Goal: Task Accomplishment & Management: Manage account settings

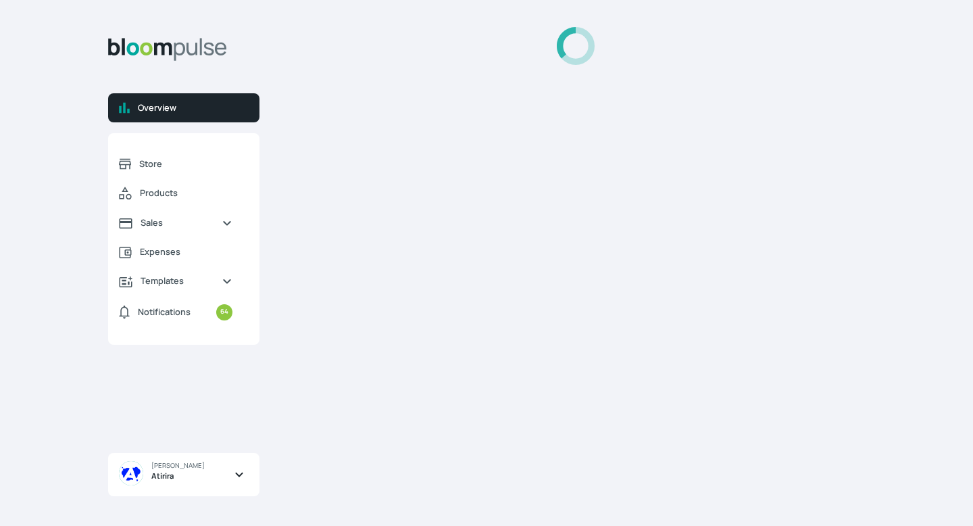
select select "2025"
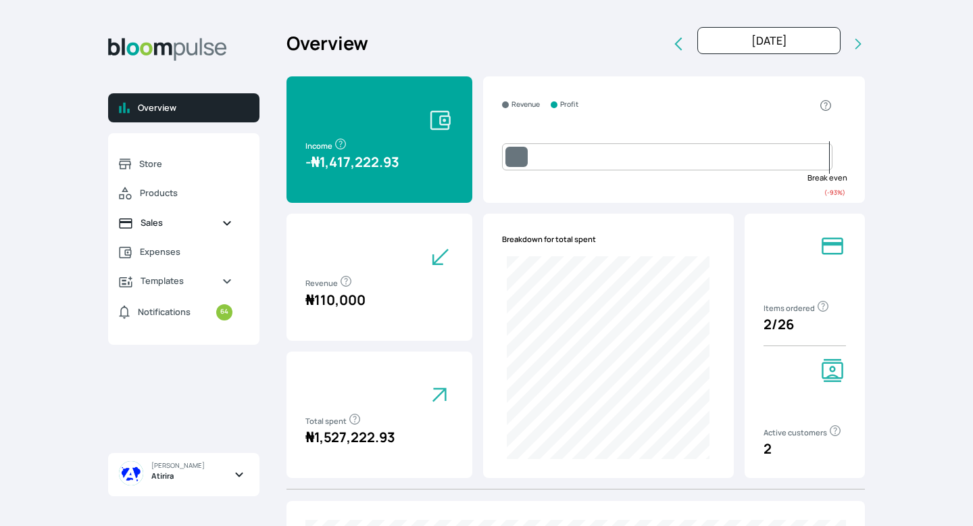
click at [156, 233] on link "Sales" at bounding box center [175, 222] width 135 height 29
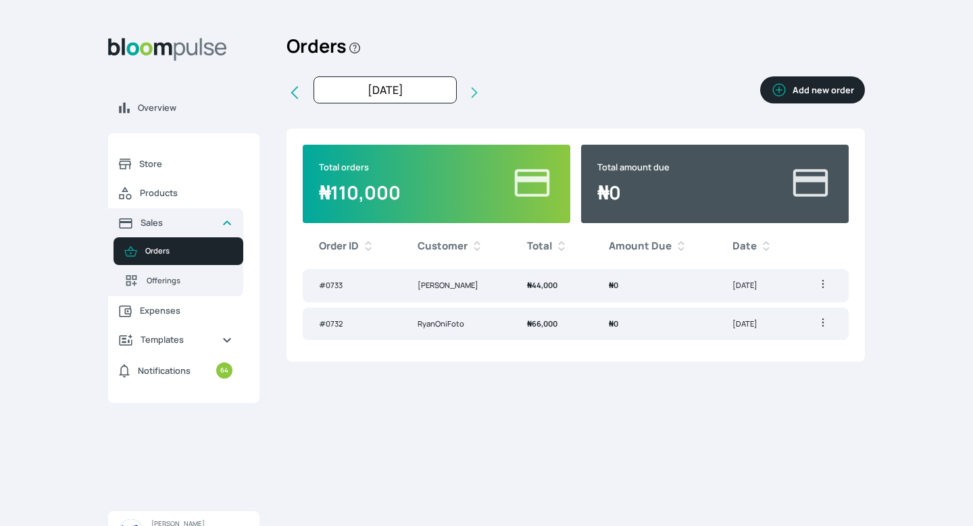
click at [823, 84] on button "Add new order" at bounding box center [812, 89] width 105 height 27
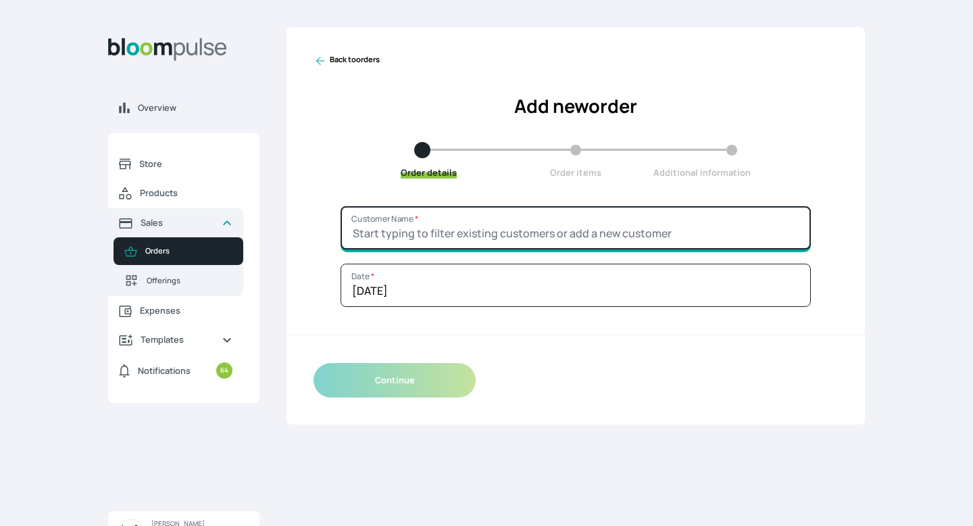
click at [587, 223] on input "Customer Name *" at bounding box center [576, 227] width 470 height 43
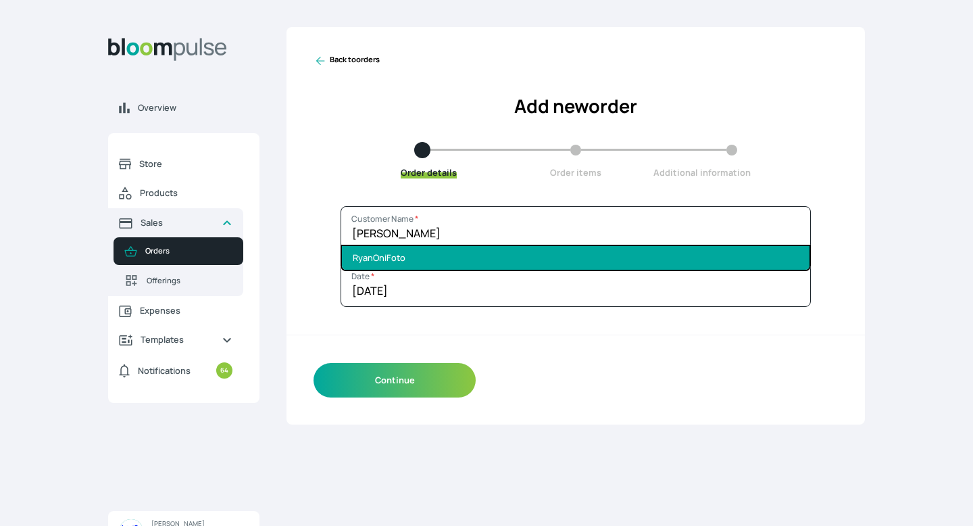
click at [586, 253] on li "RyanOniFoto" at bounding box center [576, 258] width 468 height 24
type input "RyanOniFoto"
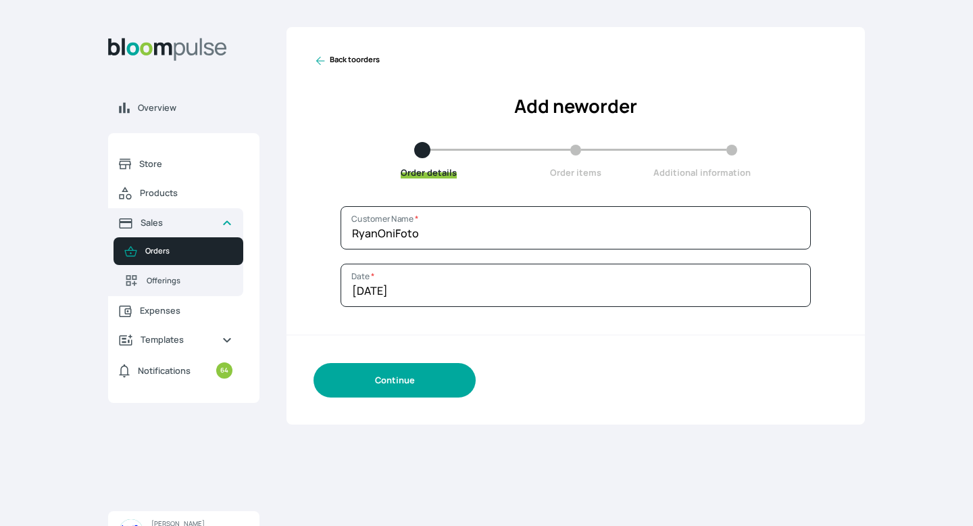
click at [452, 382] on button "Continue" at bounding box center [395, 380] width 162 height 34
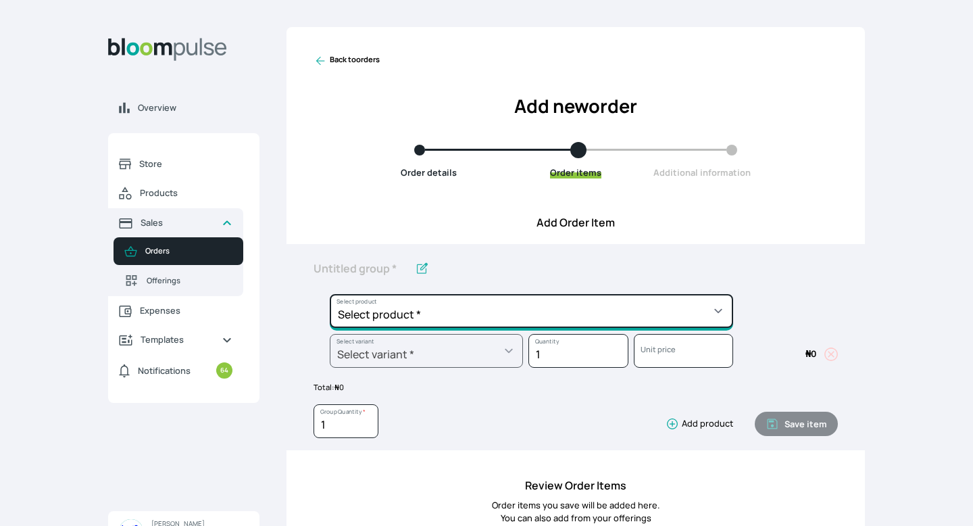
click at [446, 305] on select "Select product * Big Frame (Black) Canvas Print Canvas Print - Standard Canvas …" at bounding box center [532, 311] width 404 height 34
select select "9ad63bc5-ced3-43c1-96e5-a90d5a13a887"
click at [330, 294] on select "Select product * Big Frame (Black) Canvas Print Canvas Print - Standard Canvas …" at bounding box center [532, 311] width 404 height 34
type input "Lustre Print - PRO"
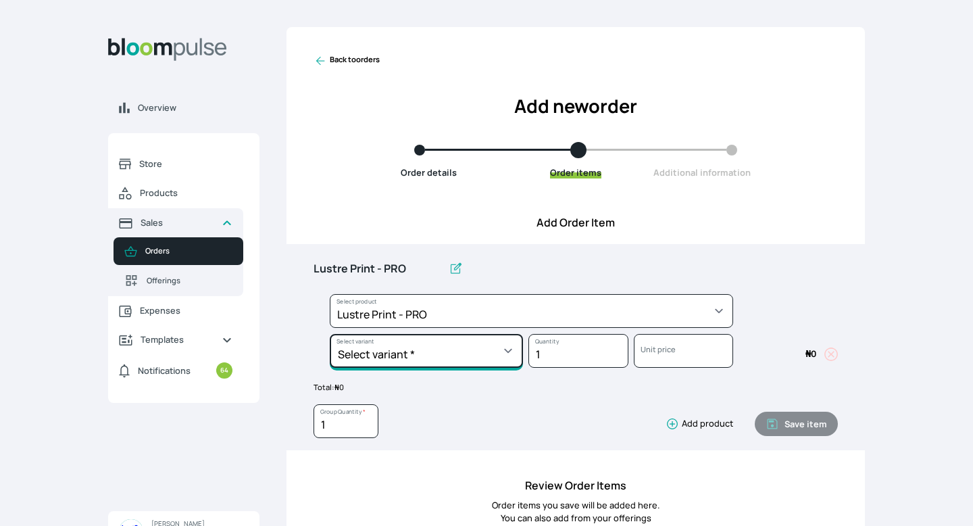
click at [441, 346] on select "Select variant * 10 by 10 10 by 12 10 by 15 10 by 16 11 by 12 11 by 14 11.7 by …" at bounding box center [426, 351] width 193 height 34
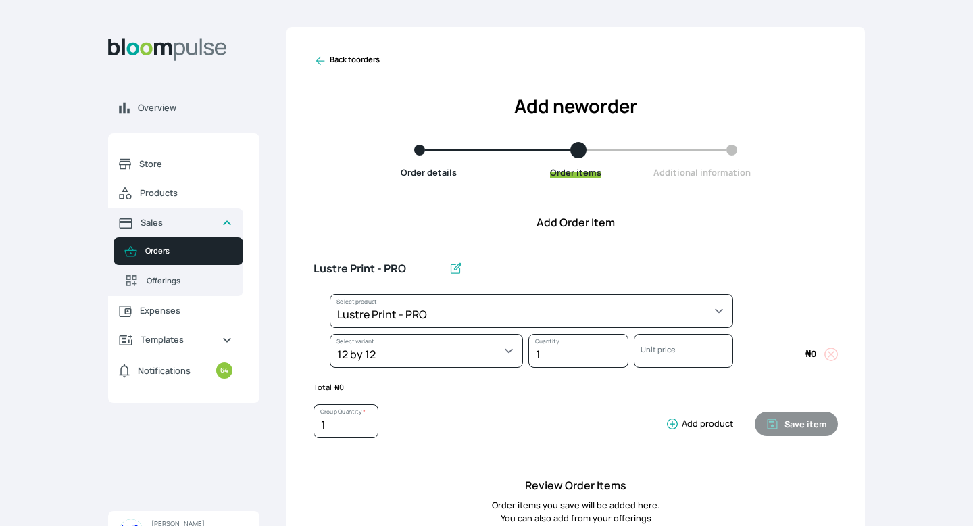
select select "9ad63bc5-ced3-43c1-96e5-a90d5a13a887"
select select "202f4fc4-624f-4423-94b3-bba0d8856112"
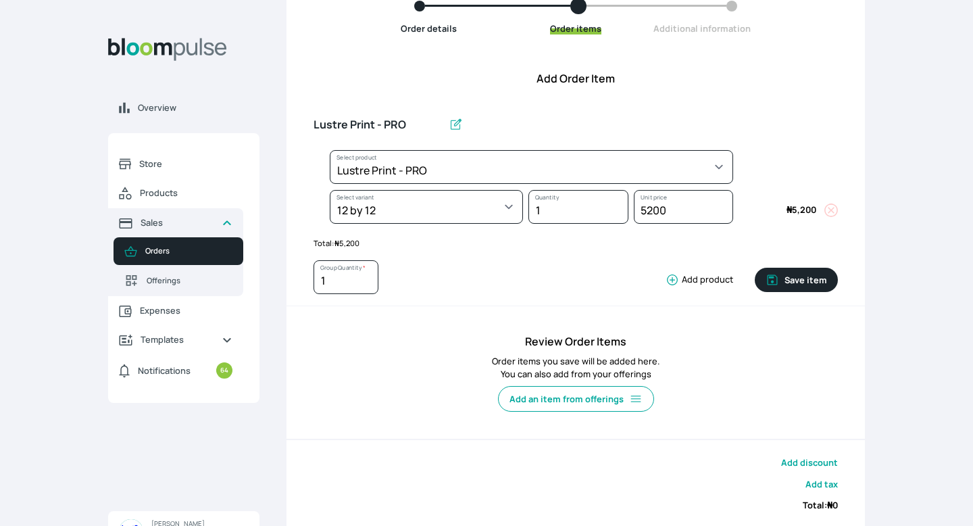
scroll to position [148, 0]
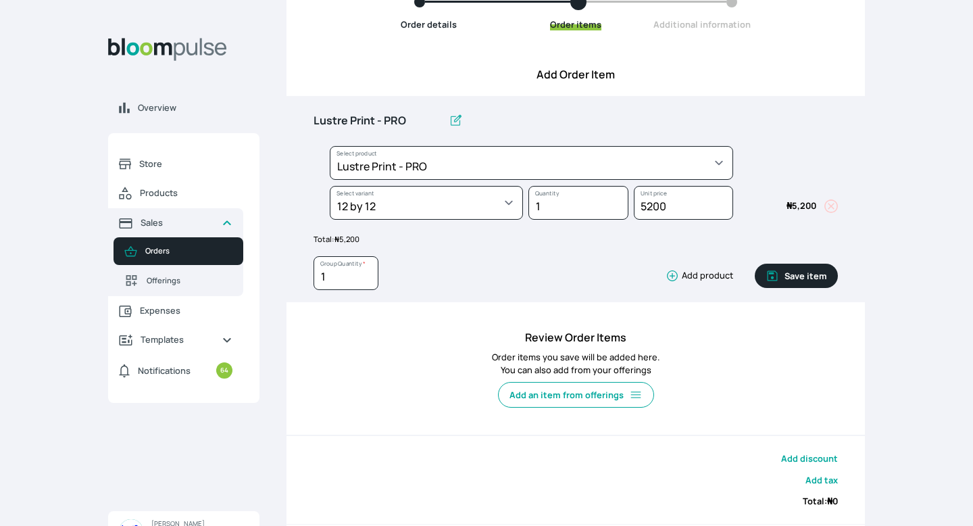
click at [676, 278] on icon "button" at bounding box center [673, 276] width 14 height 14
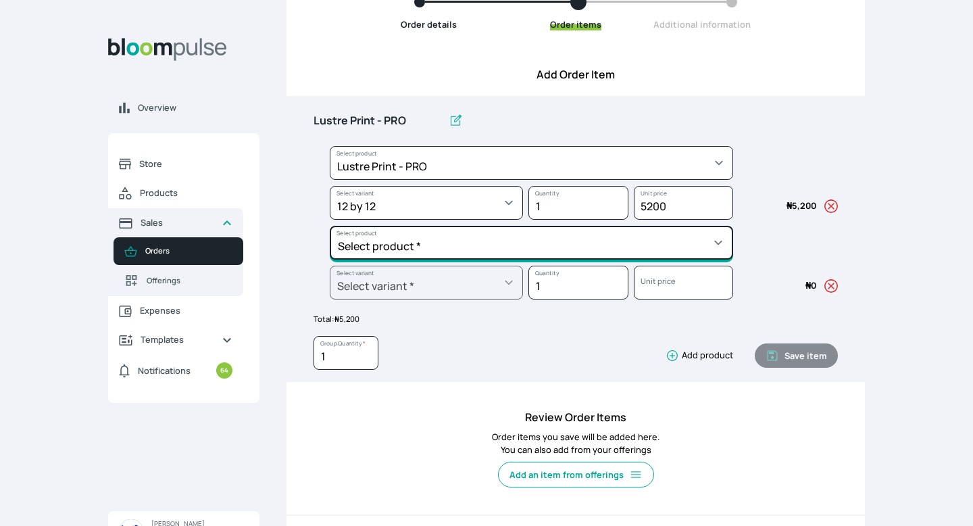
click at [514, 242] on select "Select product * Big Frame (Black) Canvas Print Canvas Print - Standard Canvas …" at bounding box center [532, 243] width 404 height 34
select select "a298281d-f782-4155-9034-b3e95170ad5d"
click at [330, 226] on select "Select product * Big Frame (Black) Canvas Print Canvas Print - Standard Canvas …" at bounding box center [532, 243] width 404 height 34
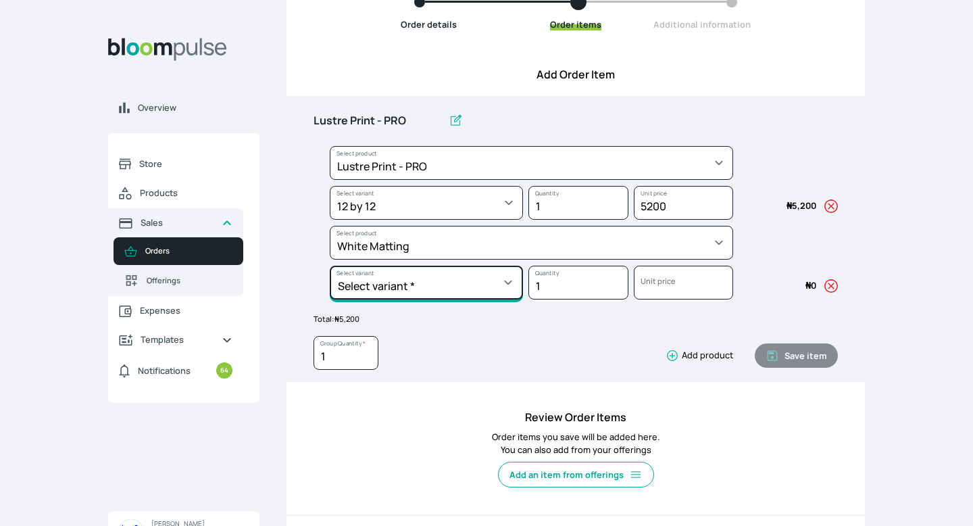
click at [435, 295] on select "Select variant * 10 by 10 10 by 12 10 by 13 11 by 14 12 by 12 12 by 13 12 by 16…" at bounding box center [426, 283] width 193 height 34
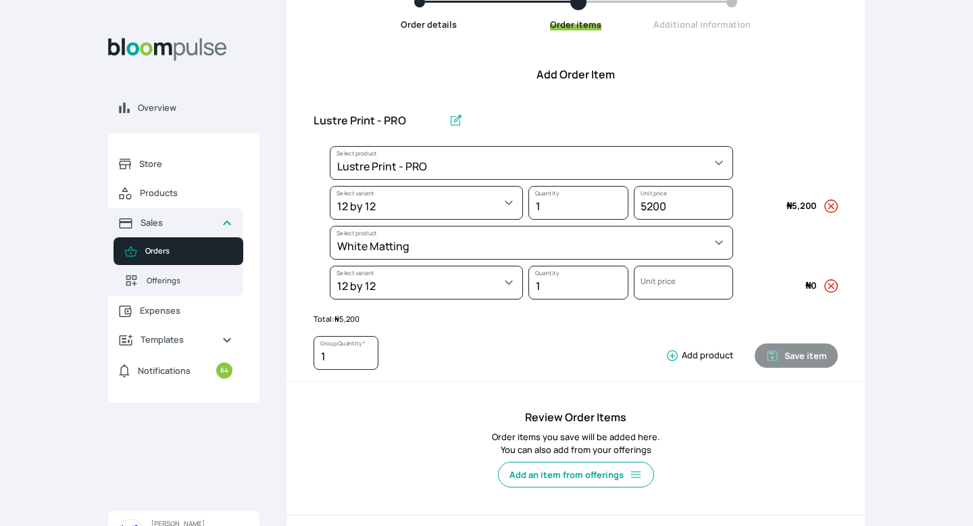
select select "a298281d-f782-4155-9034-b3e95170ad5d"
select select "23c637d3-11a2-4379-a361-013562b45776"
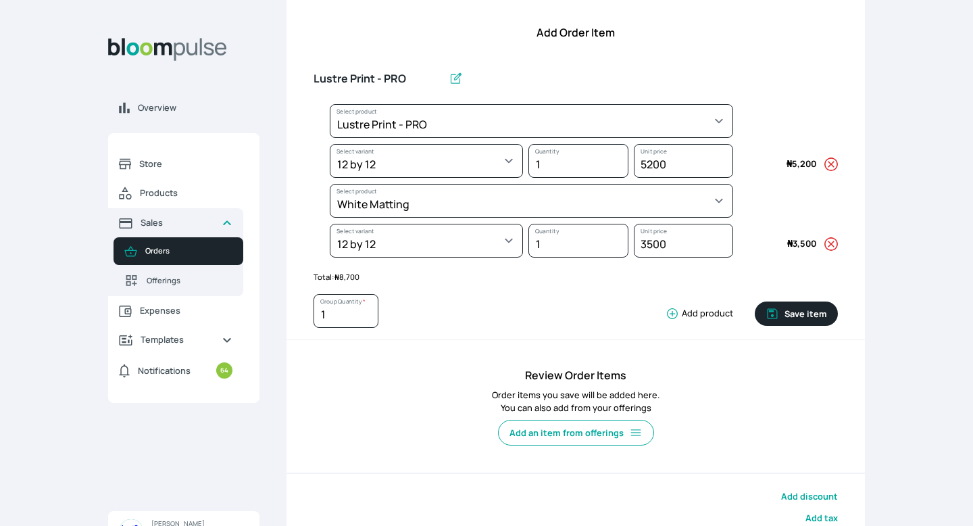
scroll to position [207, 0]
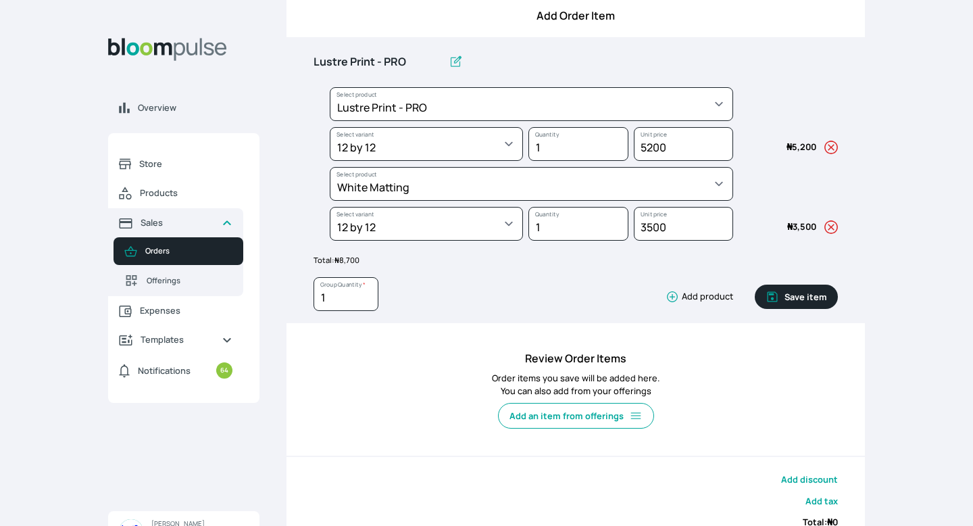
click at [675, 297] on icon "button" at bounding box center [672, 297] width 11 height 11
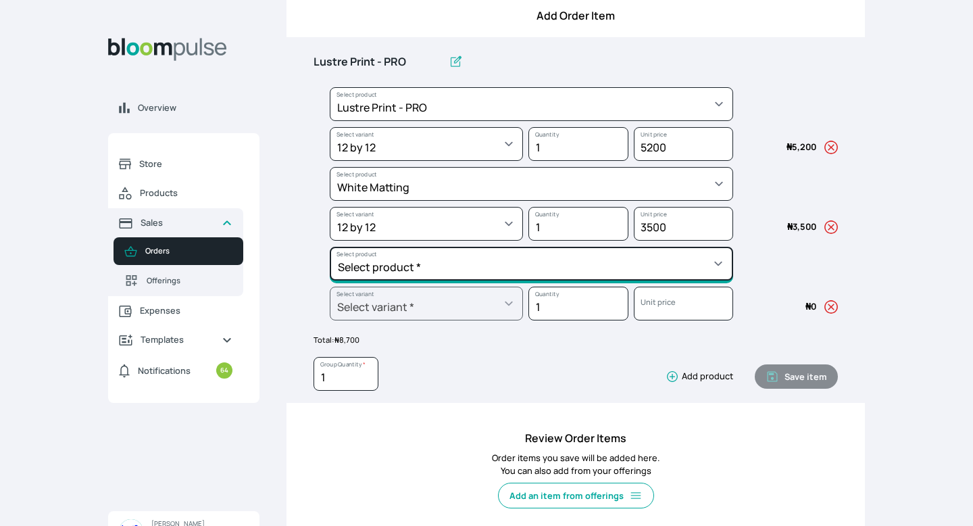
click at [639, 269] on select "Select product * Big Frame (Black) Canvas Print Canvas Print - Standard Canvas …" at bounding box center [532, 264] width 404 height 34
select select "5fa67804-61d7-459d-93b4-9e8949636f1b"
click at [330, 247] on select "Select product * Big Frame (Black) Canvas Print Canvas Print - Standard Canvas …" at bounding box center [532, 264] width 404 height 34
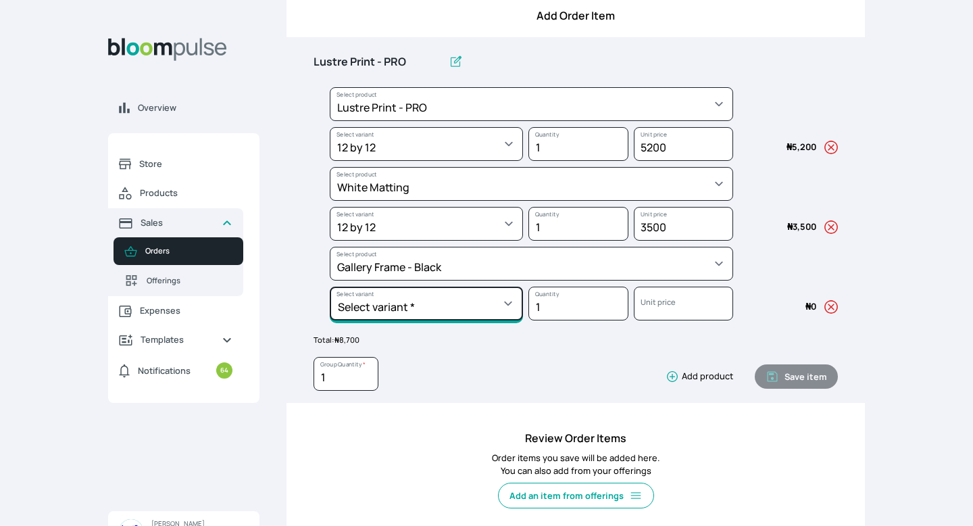
click at [438, 309] on select "Select variant * 10 by 10 10 by 12 10 by 13 10 by 15 10 by 16 11 by 12 11 by 14…" at bounding box center [426, 304] width 193 height 34
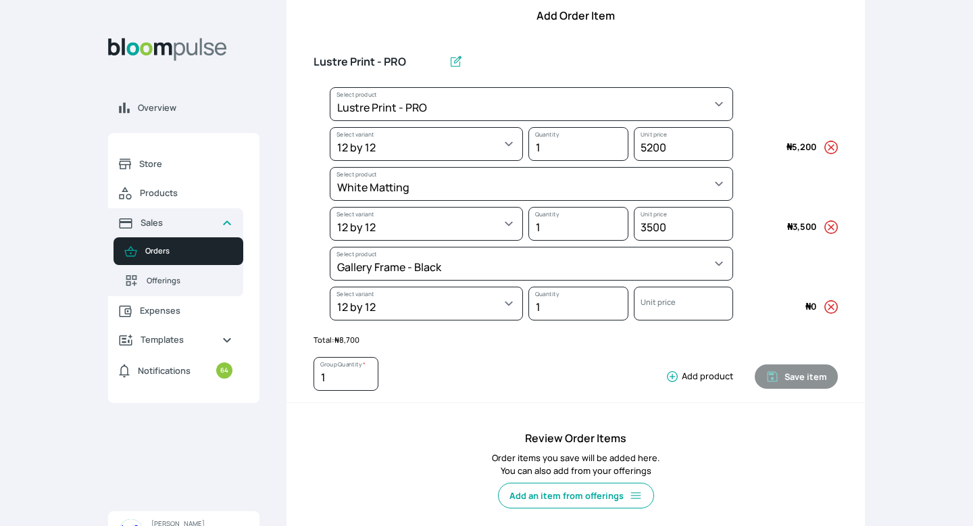
select select "5fa67804-61d7-459d-93b4-9e8949636f1b"
select select "641e86d2-40dd-4e3b-b2fe-73bdfd4c7b76"
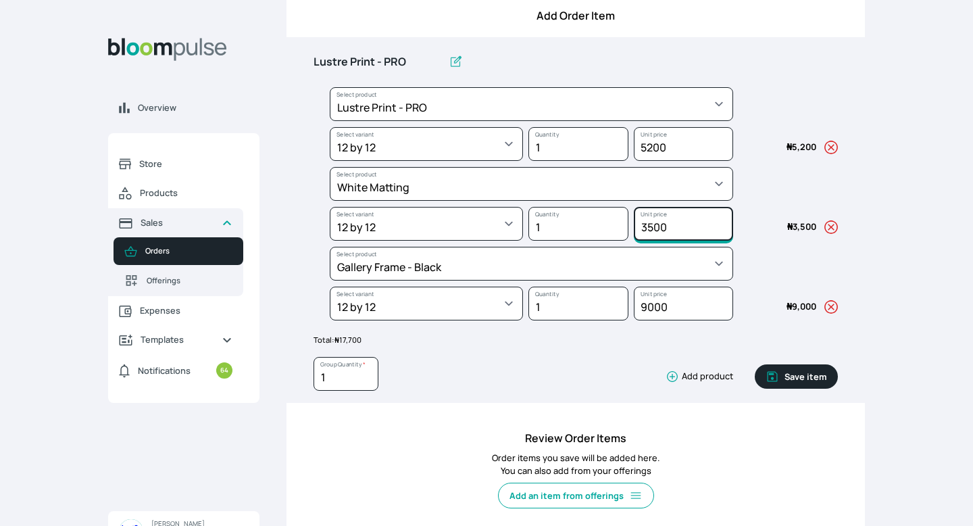
click at [652, 229] on input "3500" at bounding box center [683, 224] width 99 height 34
type input "3000"
click at [653, 146] on input "5200" at bounding box center [683, 144] width 99 height 34
type input "5200"
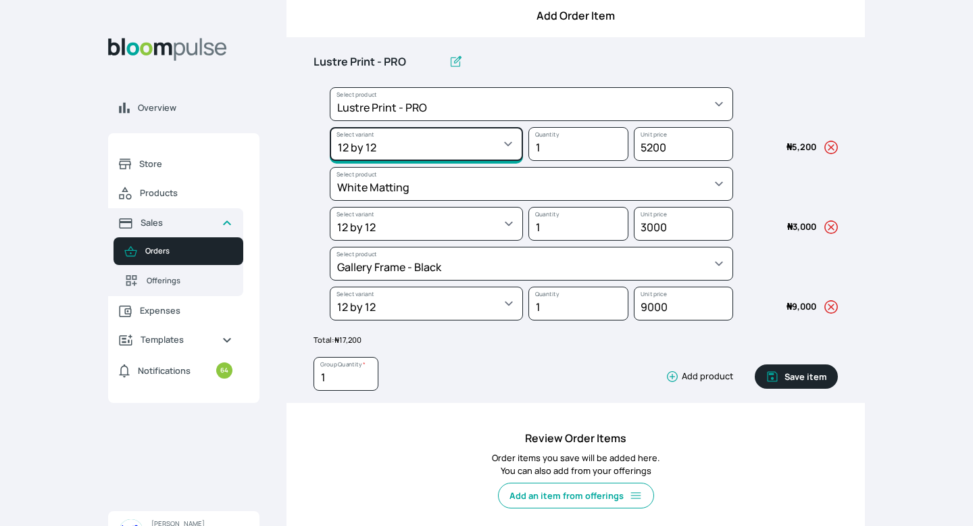
click at [506, 149] on select "Select variant * 10 by 10 10 by 12 10 by 15 10 by 16 11 by 12 11 by 14 11.7 by …" at bounding box center [426, 144] width 193 height 34
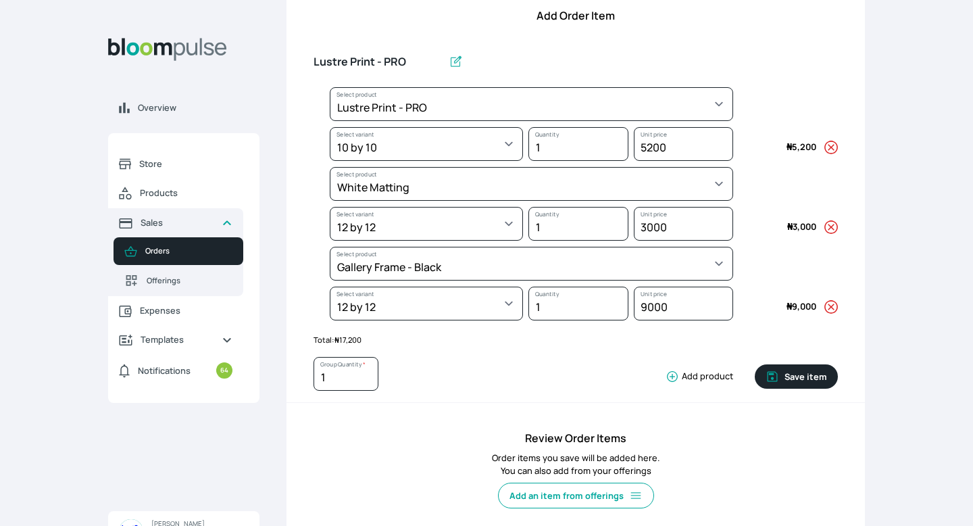
select select "9ad63bc5-ced3-43c1-96e5-a90d5a13a887"
select select "d0134df3-9ea4-4146-aab6-1584152d222d"
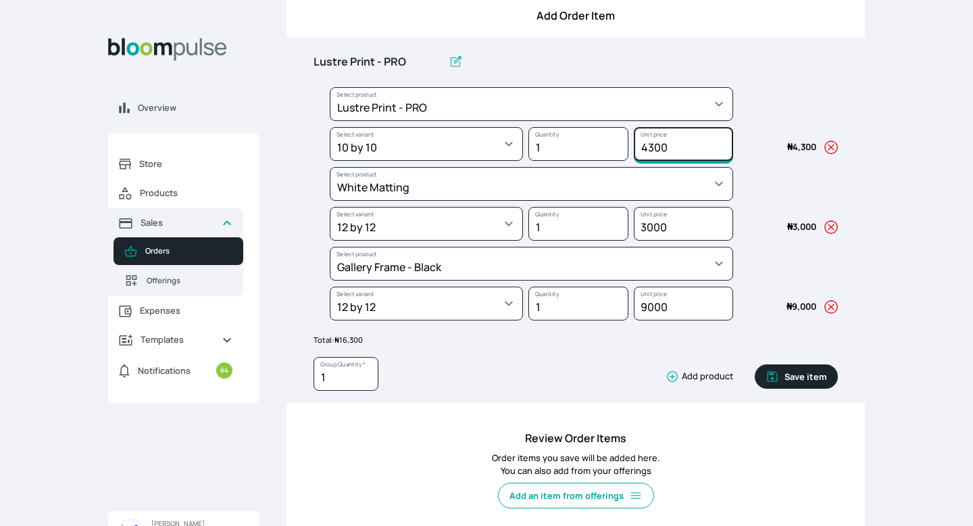
click at [655, 149] on input "4300" at bounding box center [683, 144] width 99 height 34
type input "4500"
click at [654, 233] on input "3000" at bounding box center [683, 224] width 99 height 34
type input "3500"
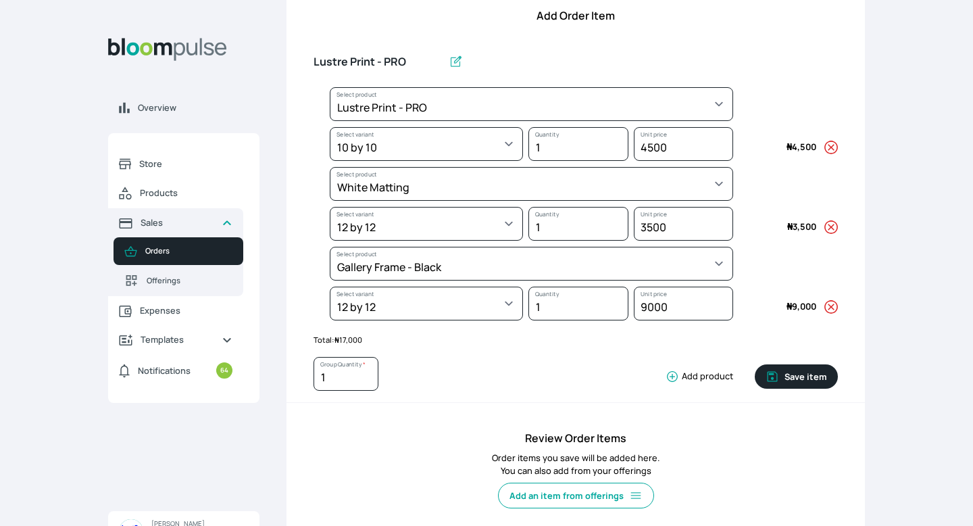
click at [622, 356] on div "1 Group Quantity * Add product Save item" at bounding box center [576, 371] width 525 height 51
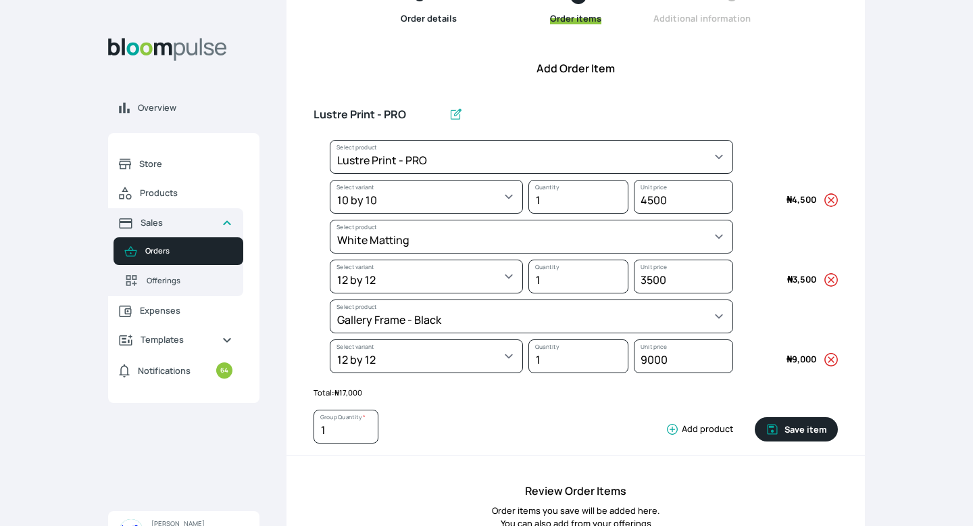
scroll to position [153, 0]
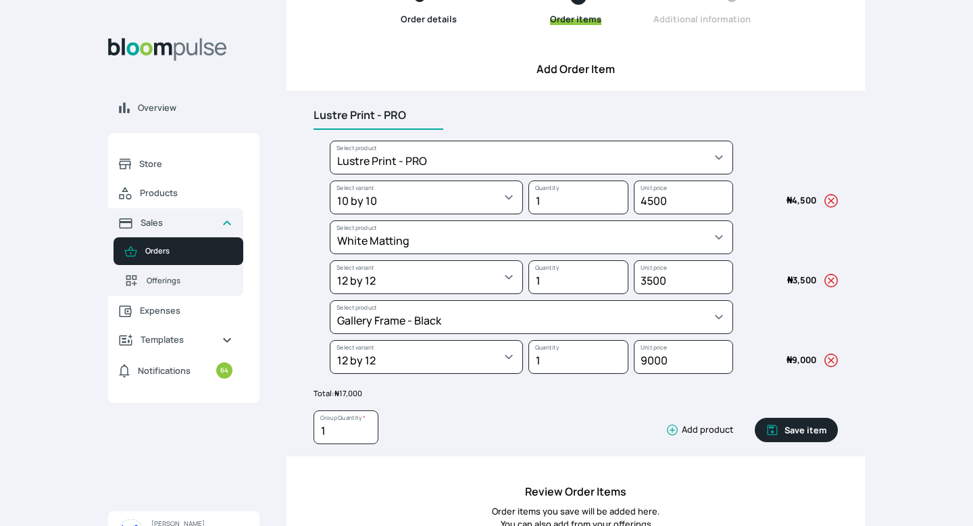
click at [417, 106] on input "Lustre Print - PRO" at bounding box center [379, 115] width 130 height 28
type input "L"
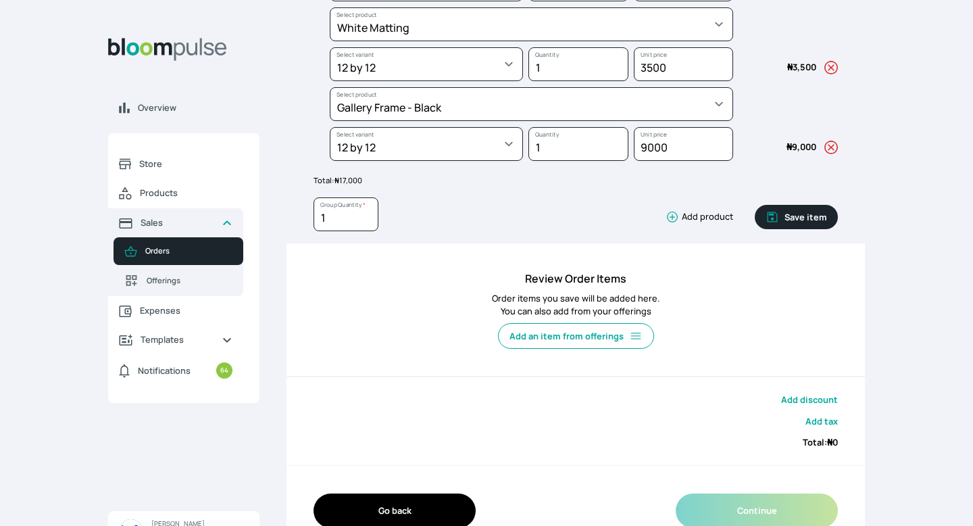
scroll to position [370, 0]
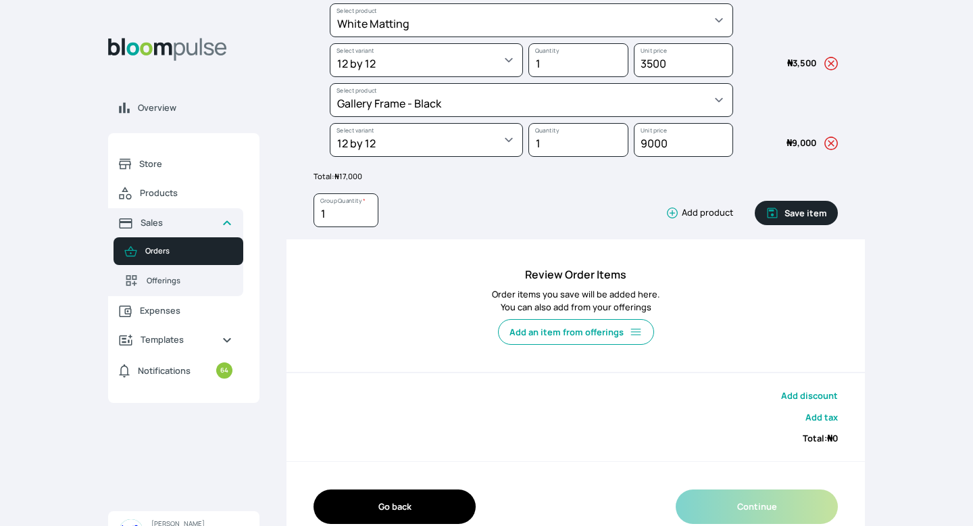
type input "Gallery Frame 12 x 12"
click at [343, 214] on input "1" at bounding box center [346, 210] width 65 height 34
type input "7"
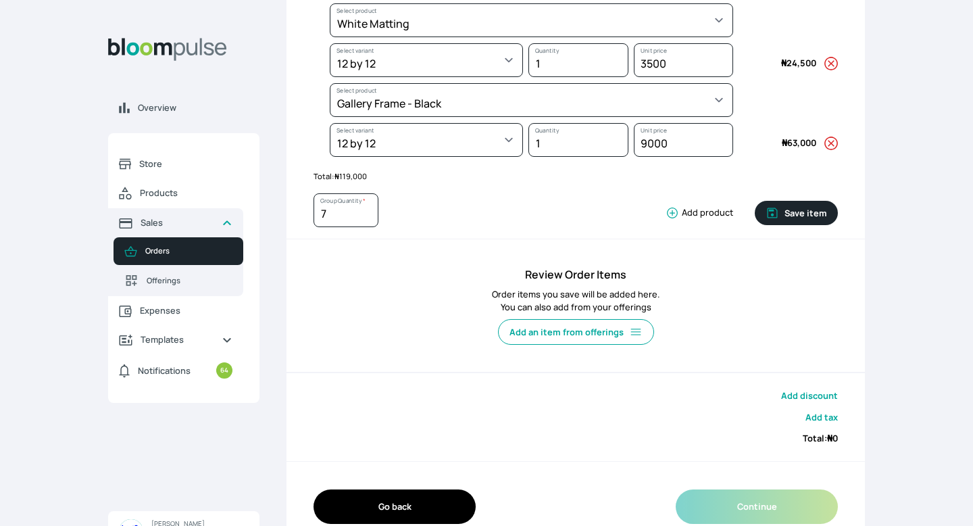
click at [800, 398] on button "Add discount" at bounding box center [809, 395] width 57 height 13
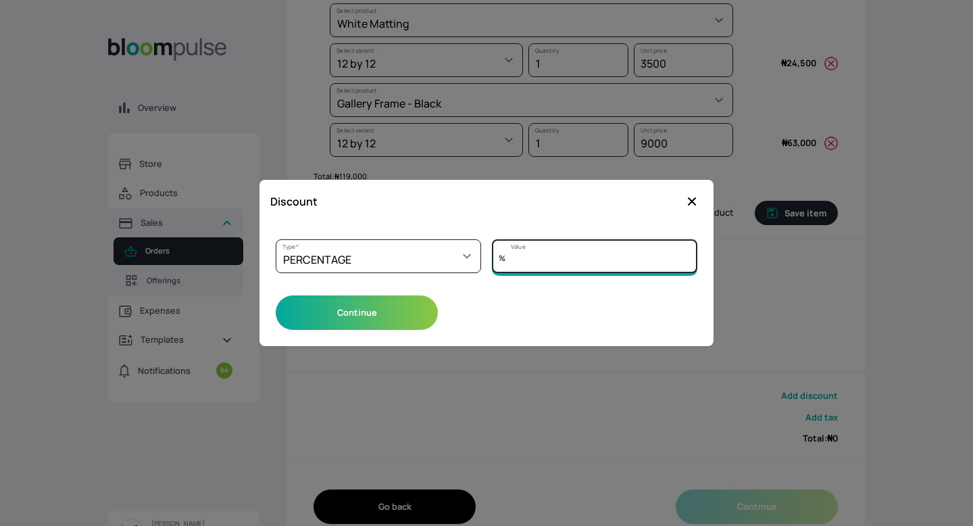
click at [534, 261] on input "Value" at bounding box center [594, 256] width 205 height 34
type input "0"
click at [696, 199] on icon "button" at bounding box center [692, 202] width 14 height 14
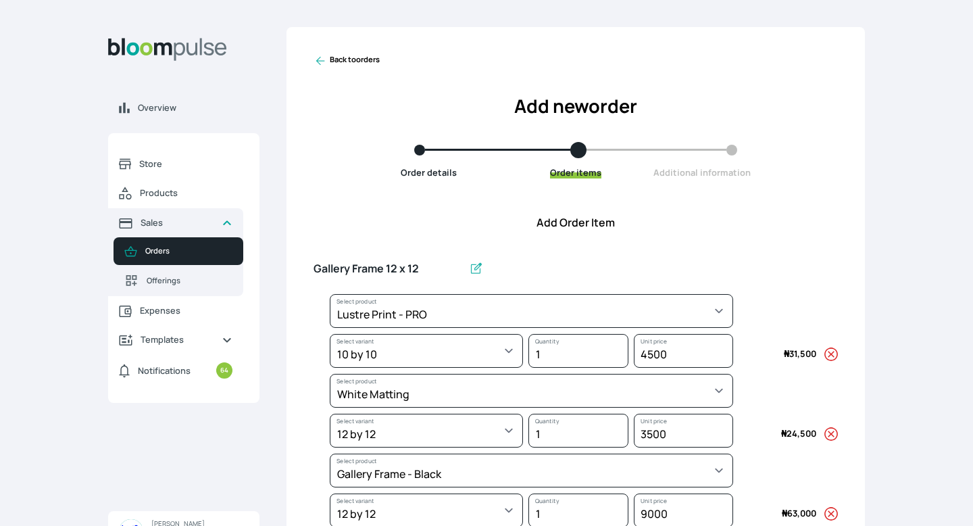
scroll to position [395, 0]
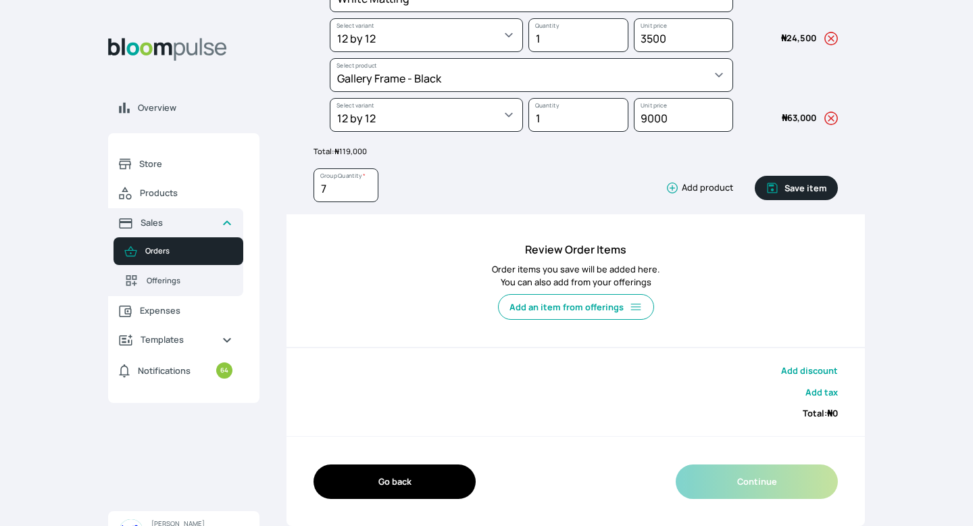
click at [783, 178] on button "Save item" at bounding box center [796, 188] width 83 height 24
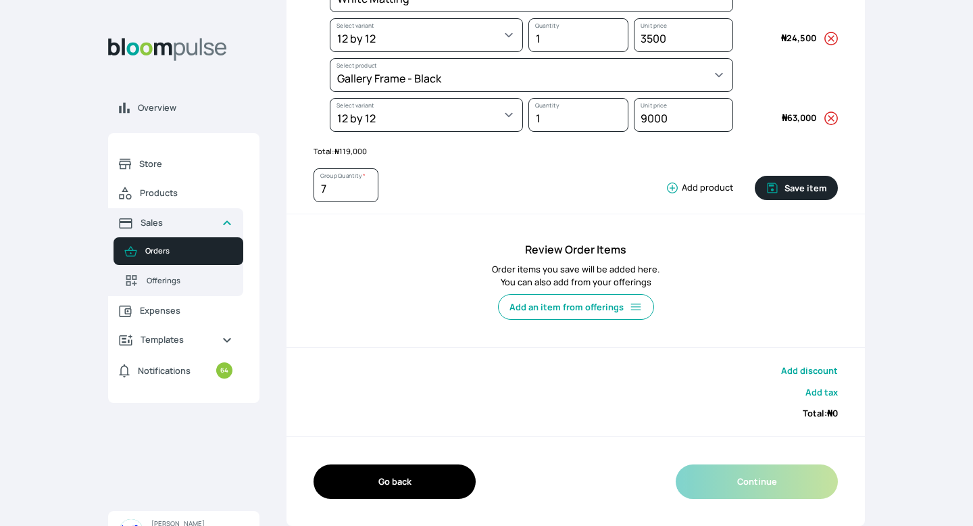
type input "1"
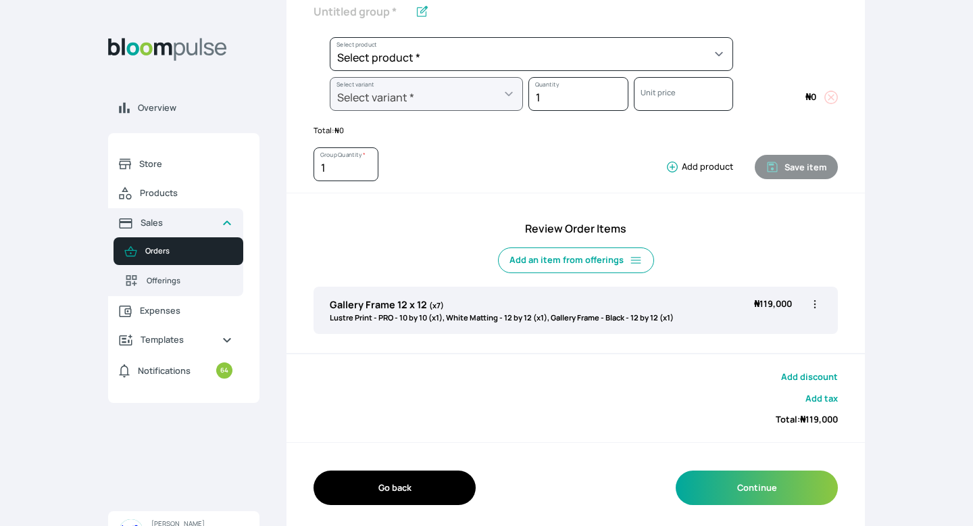
scroll to position [263, 0]
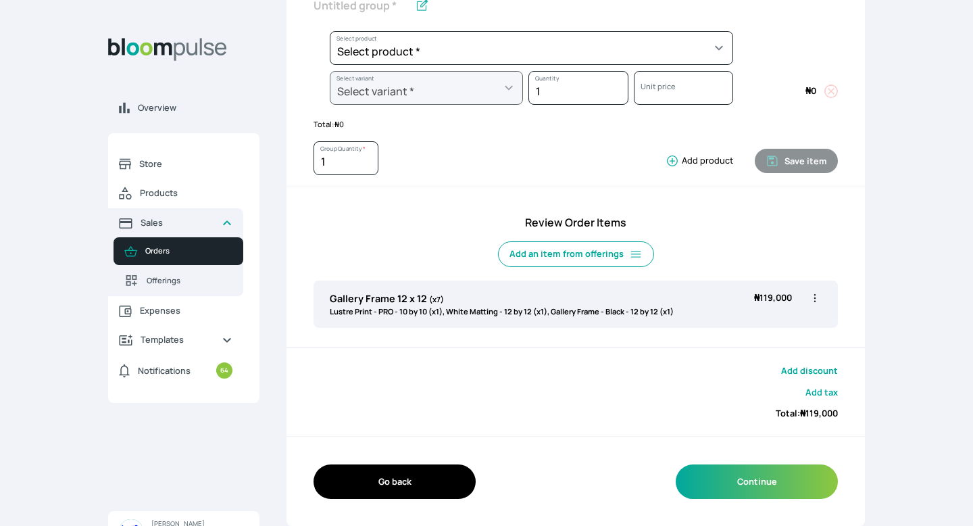
click at [799, 368] on button "Add discount" at bounding box center [809, 370] width 57 height 13
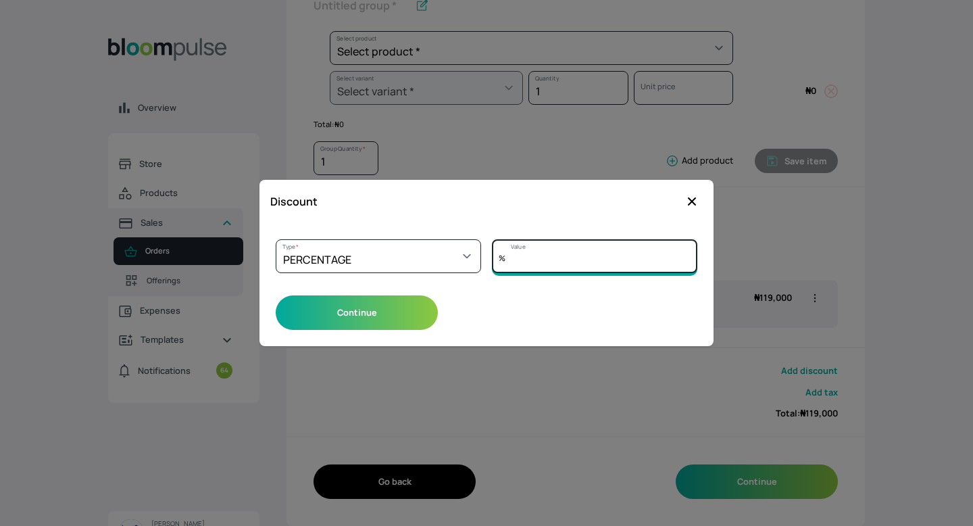
click at [533, 263] on input "Value" at bounding box center [594, 256] width 205 height 34
type input "5"
type input "4"
type input "3"
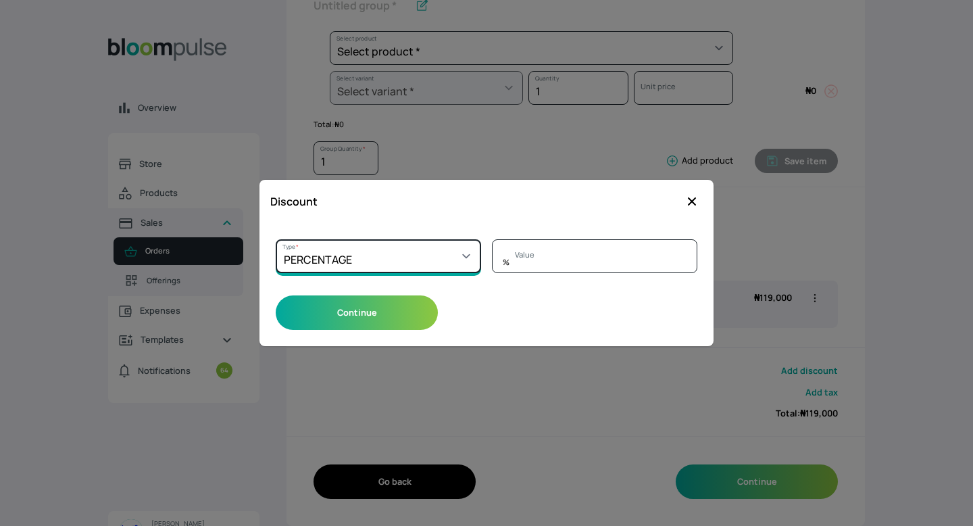
type input "0"
click at [454, 264] on select "Select a type PERCENTAGE AMOUNT" at bounding box center [378, 256] width 205 height 34
select select "AMOUNT"
click at [276, 239] on select "Select a type PERCENTAGE AMOUNT" at bounding box center [378, 256] width 205 height 34
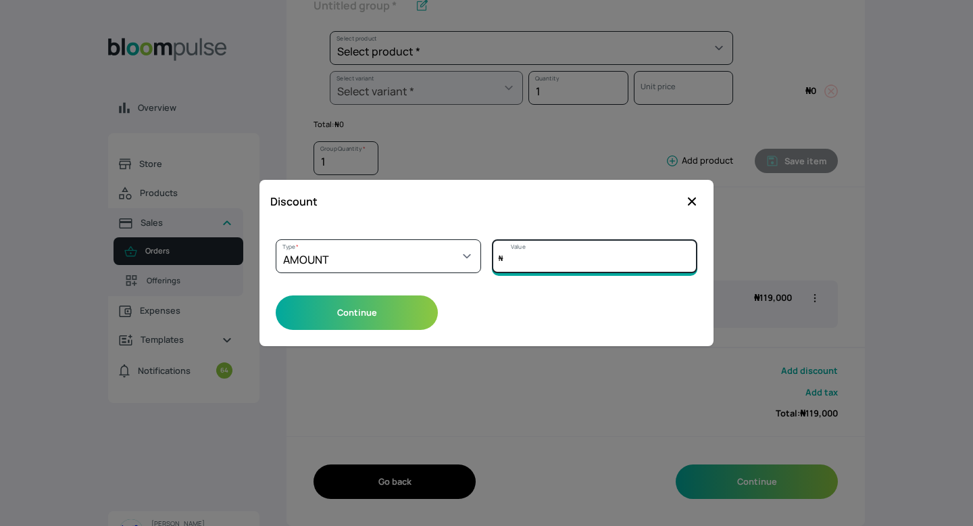
click at [564, 260] on input "Value" at bounding box center [594, 256] width 205 height 34
type input "3"
type input "4000"
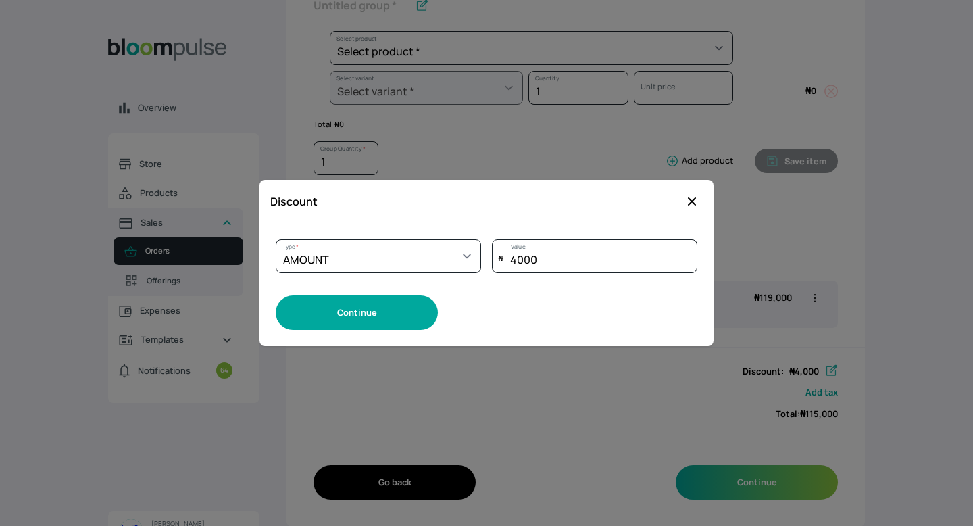
click at [407, 303] on button "Continue" at bounding box center [357, 312] width 162 height 34
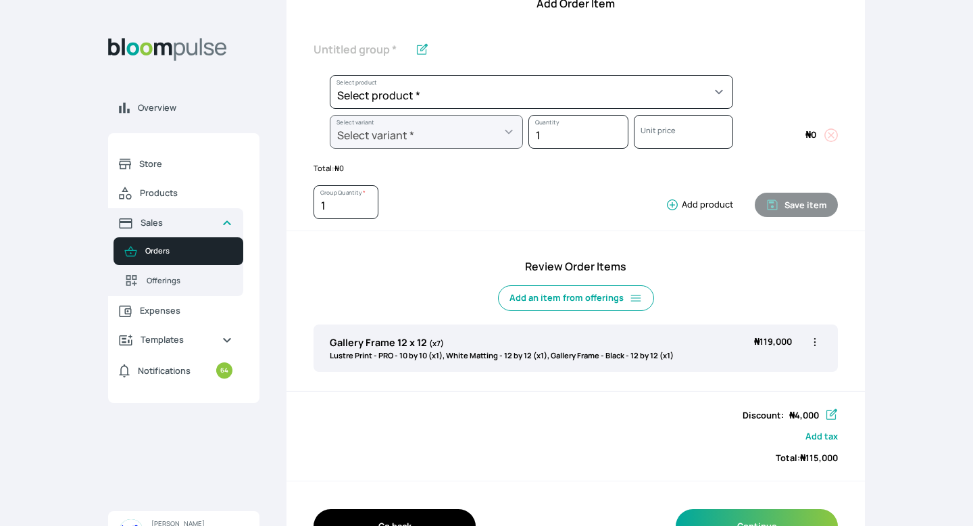
scroll to position [264, 0]
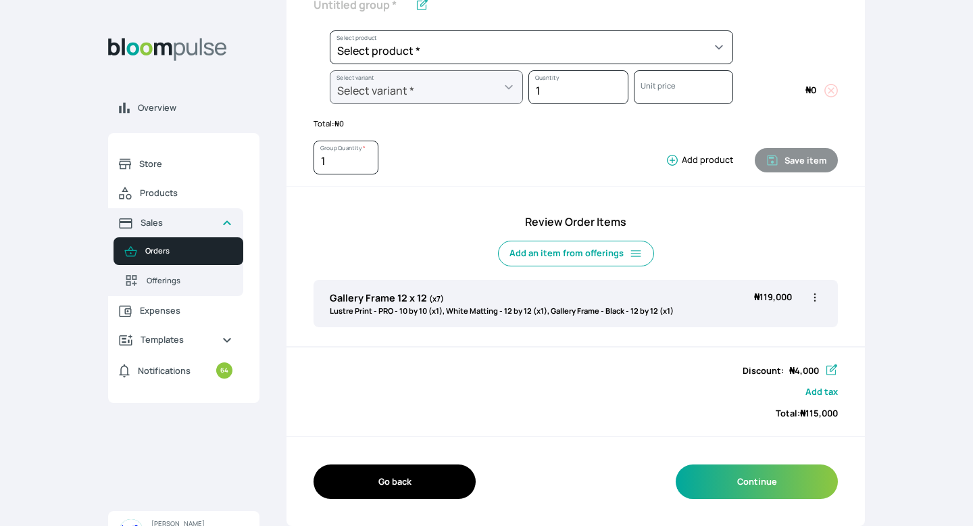
click at [815, 295] on icon "button" at bounding box center [815, 298] width 14 height 14
click at [794, 324] on span "Edit" at bounding box center [762, 325] width 97 height 14
type input "Gallery Frame 12 x 12"
type input "7"
select select "9ad63bc5-ced3-43c1-96e5-a90d5a13a887"
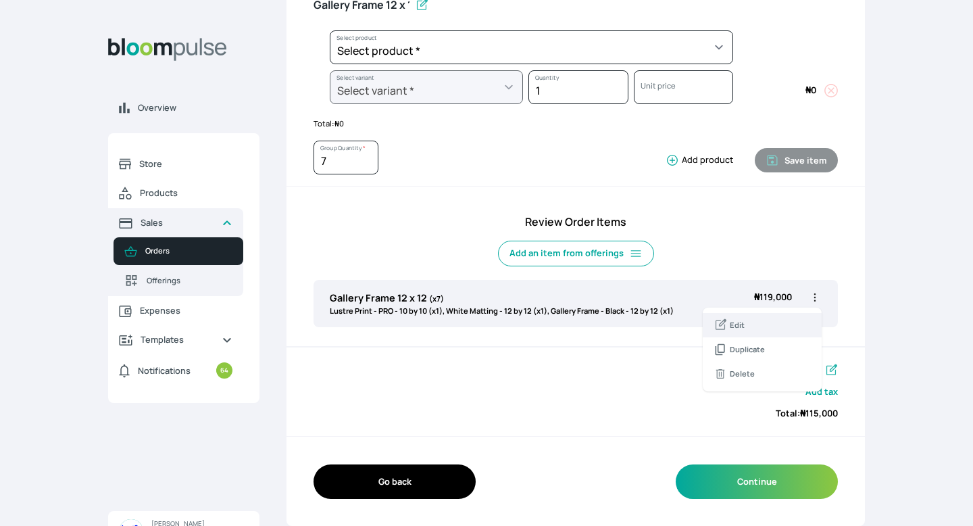
select select "d0134df3-9ea4-4146-aab6-1584152d222d"
select select "a298281d-f782-4155-9034-b3e95170ad5d"
select select "23c637d3-11a2-4379-a361-013562b45776"
select select "5fa67804-61d7-459d-93b4-9e8949636f1b"
select select "641e86d2-40dd-4e3b-b2fe-73bdfd4c7b76"
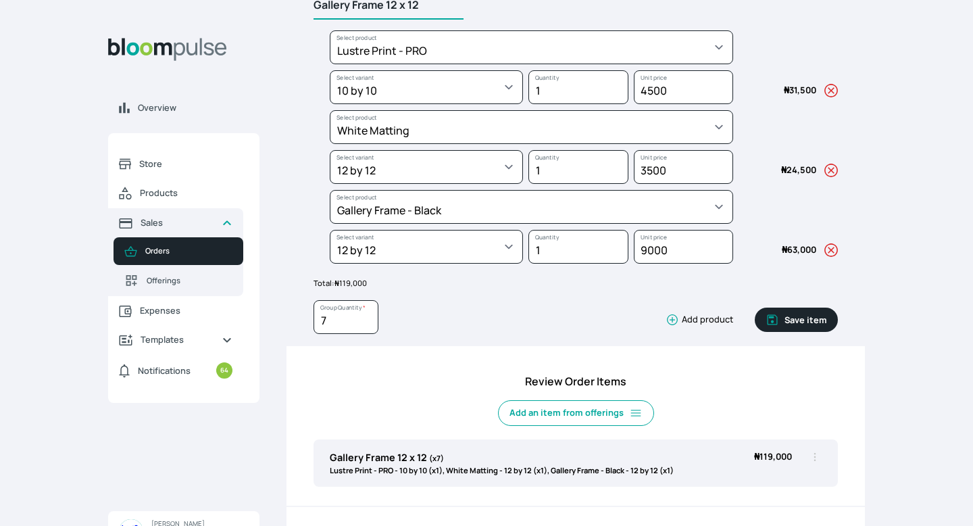
click at [424, 6] on input "Gallery Frame 12 x 12" at bounding box center [389, 5] width 150 height 28
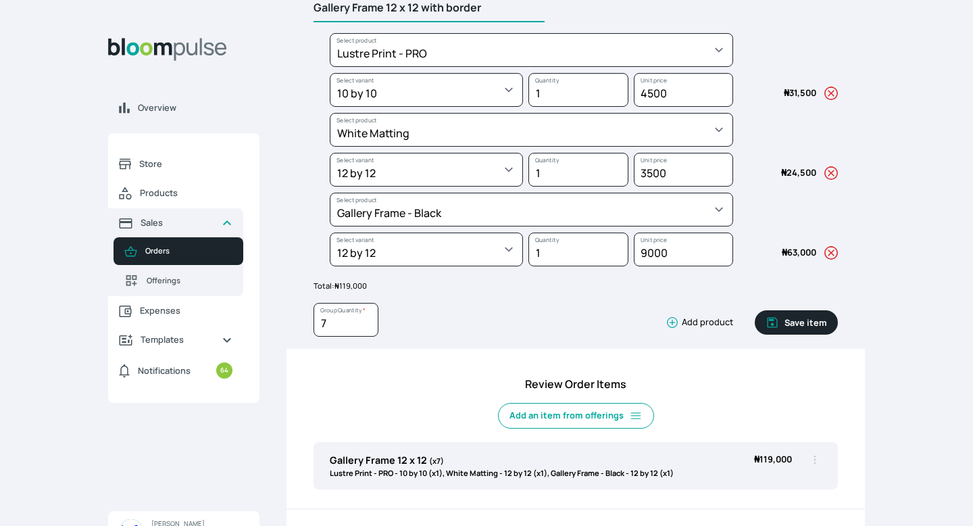
type input "Gallery Frame 12 x 12 with border"
click at [791, 318] on button "Save item" at bounding box center [796, 322] width 83 height 24
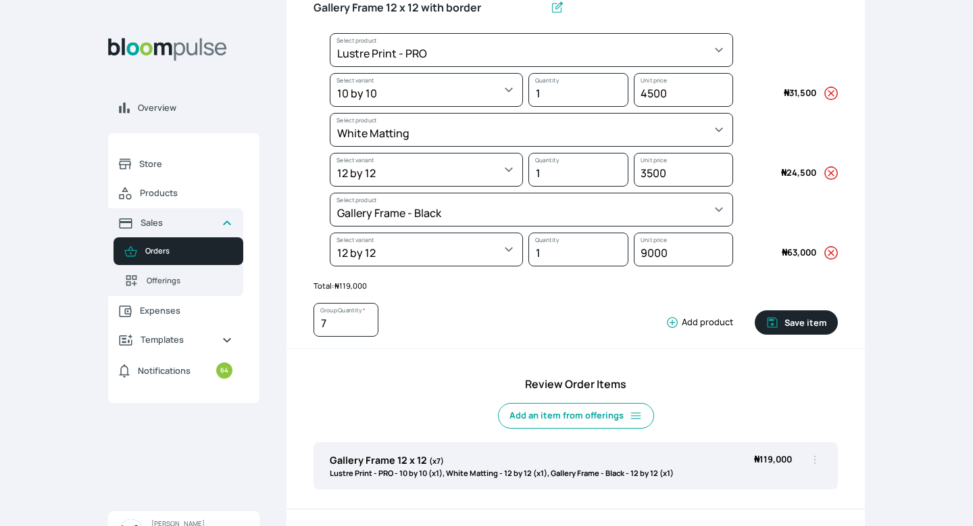
type input "1"
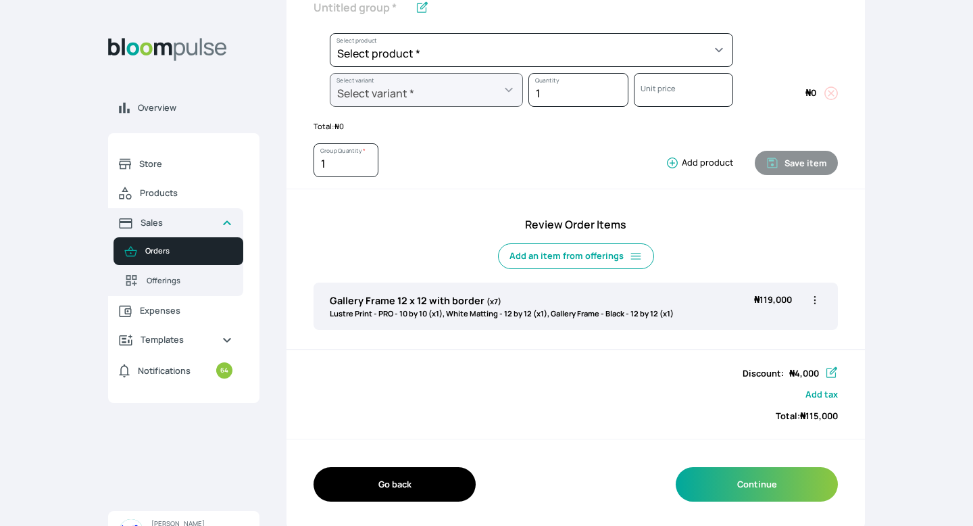
scroll to position [264, 0]
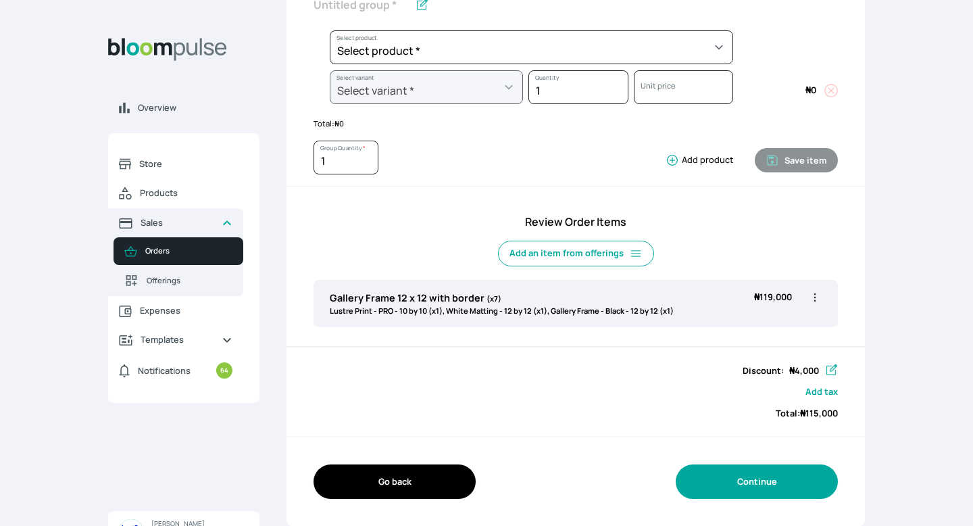
click at [736, 483] on button "Continue" at bounding box center [757, 481] width 162 height 34
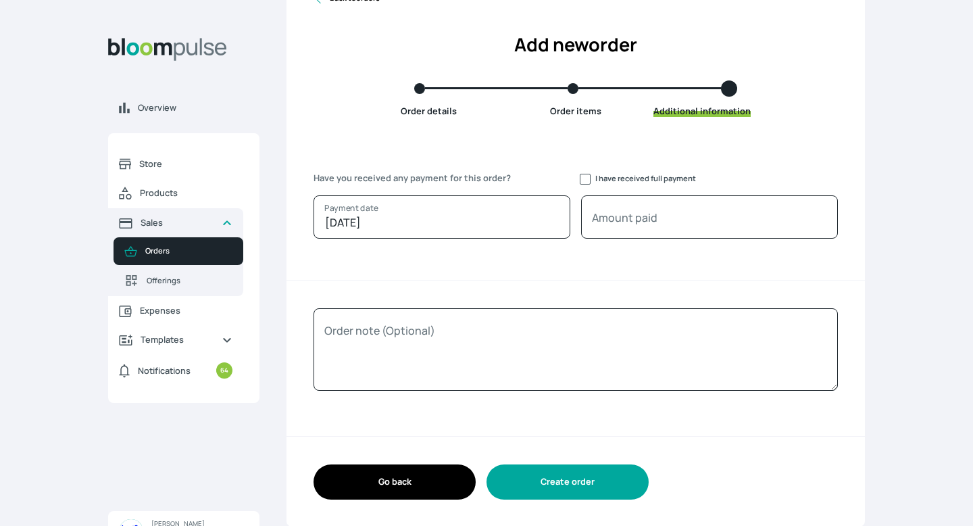
click at [629, 481] on button "Create order" at bounding box center [568, 481] width 162 height 34
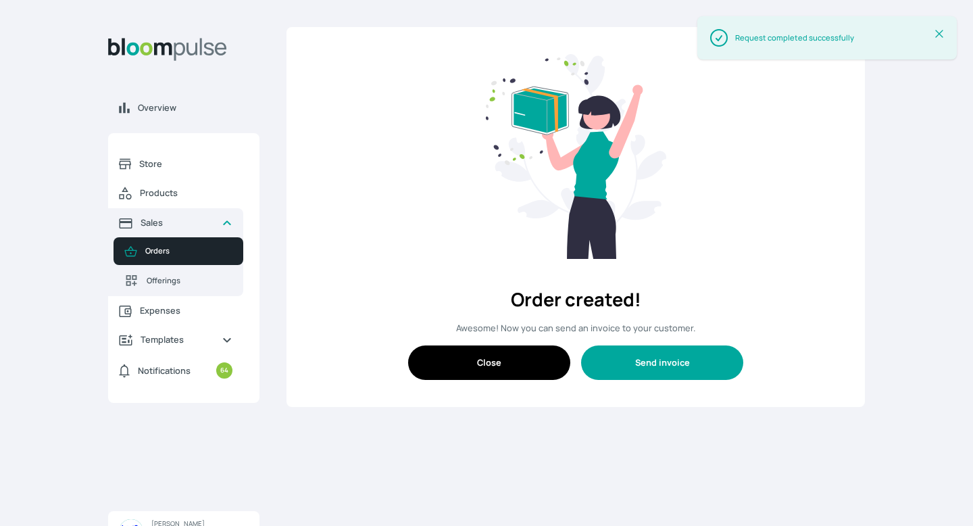
click at [627, 370] on button "Send invoice" at bounding box center [662, 362] width 162 height 34
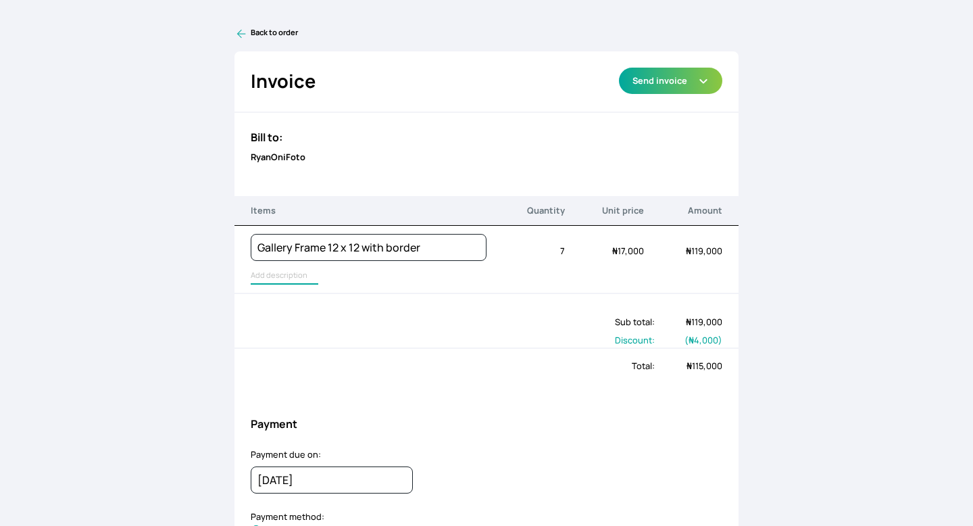
type input "Lustre Print - PRO, White Matting, Gallery Frame - Black"
click at [279, 271] on input "Lustre Print - PRO, White Matting, Gallery Frame - Black" at bounding box center [359, 276] width 216 height 18
click at [696, 89] on button "Send invoice" at bounding box center [670, 81] width 103 height 26
click at [548, 377] on div "Total: ₦ 115,000" at bounding box center [487, 365] width 505 height 36
click at [671, 87] on button "Send invoice" at bounding box center [670, 81] width 103 height 26
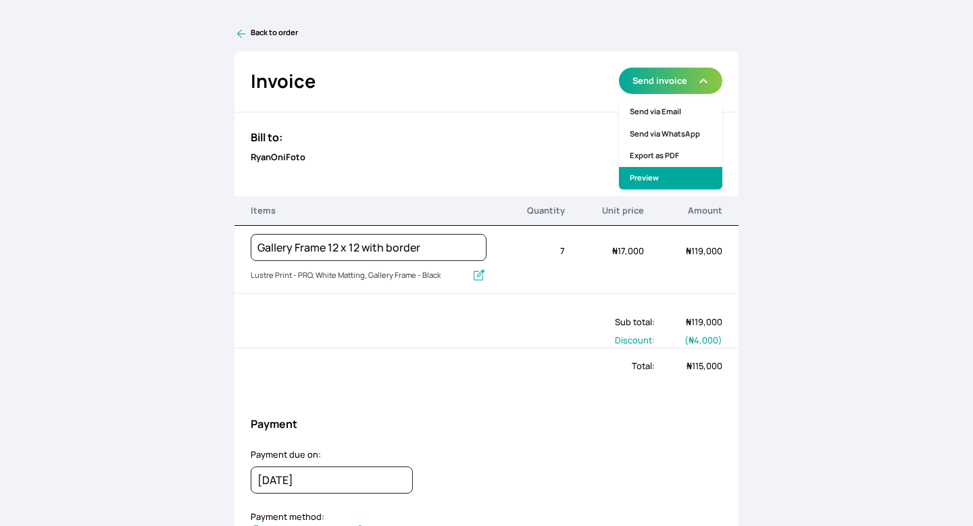
click at [667, 178] on link "Preview" at bounding box center [670, 178] width 103 height 22
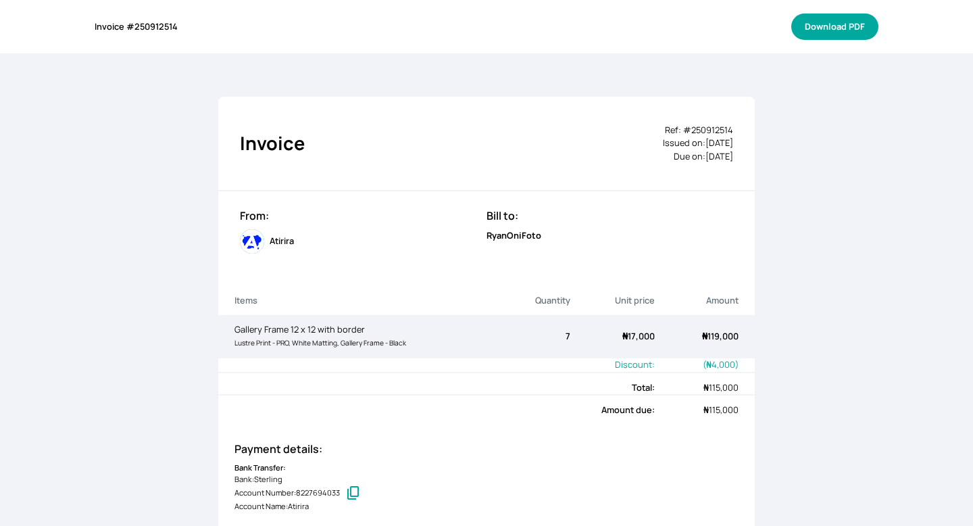
click at [824, 28] on button "Download PDF" at bounding box center [834, 27] width 87 height 26
